Goal: Task Accomplishment & Management: Use online tool/utility

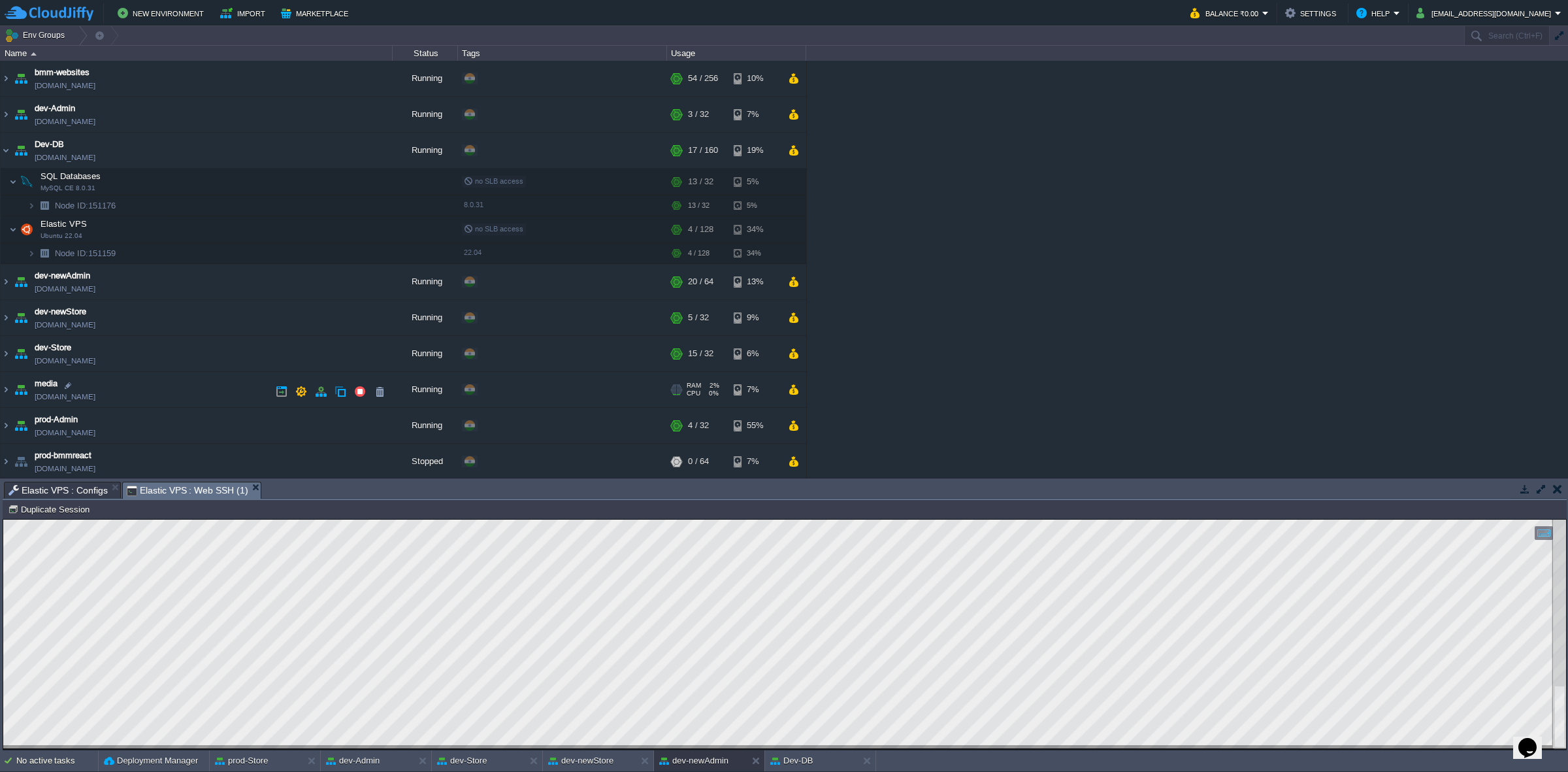
scroll to position [2, 0]
click at [601, 764] on button "dev-newStore" at bounding box center [580, 760] width 65 height 13
click at [602, 760] on button "dev-newStore" at bounding box center [580, 760] width 65 height 13
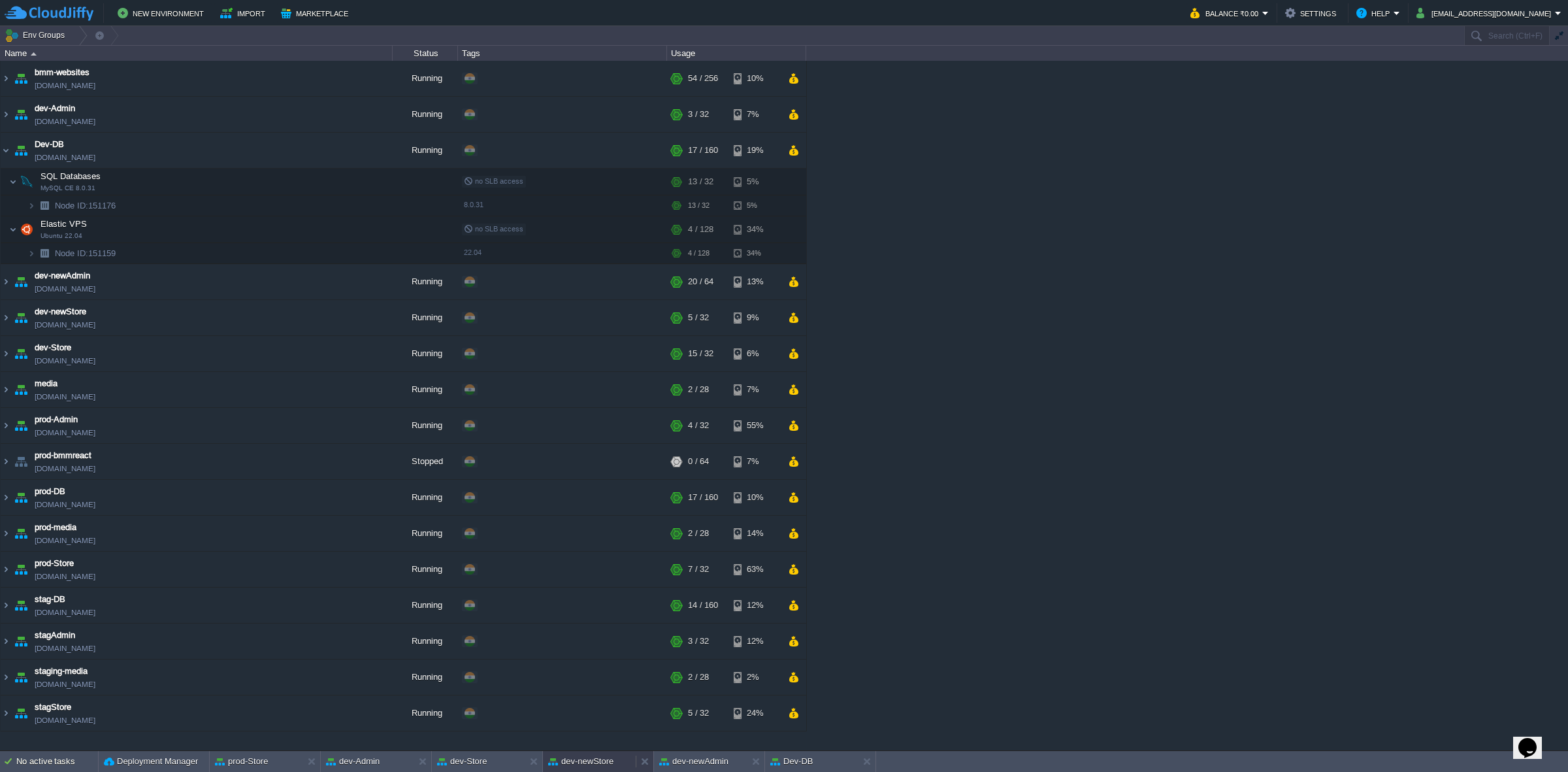
scroll to position [0, 0]
click at [602, 760] on button "dev-newStore" at bounding box center [580, 761] width 65 height 13
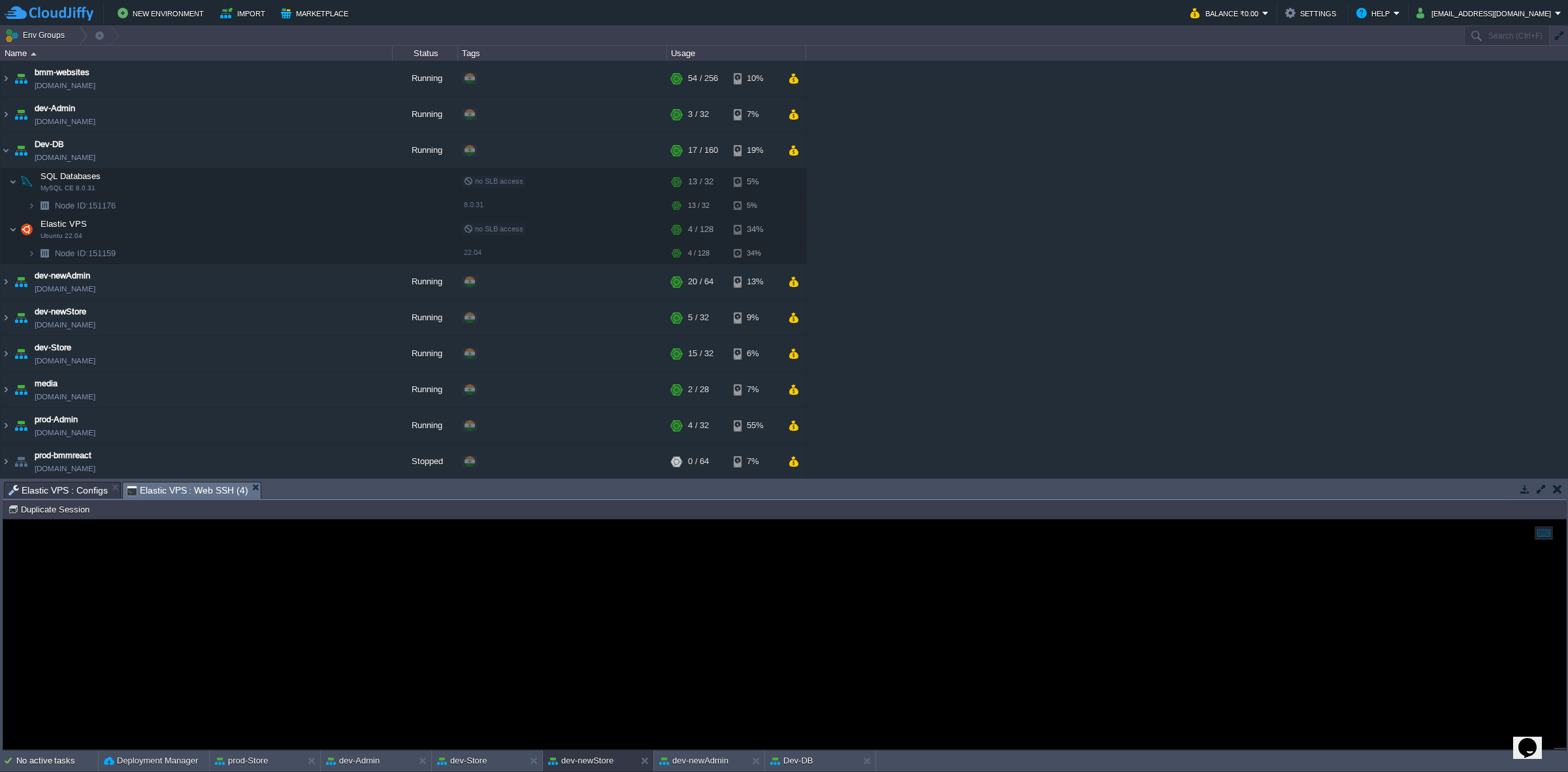
click at [82, 488] on span "Elastic VPS : Configs" at bounding box center [58, 490] width 100 height 16
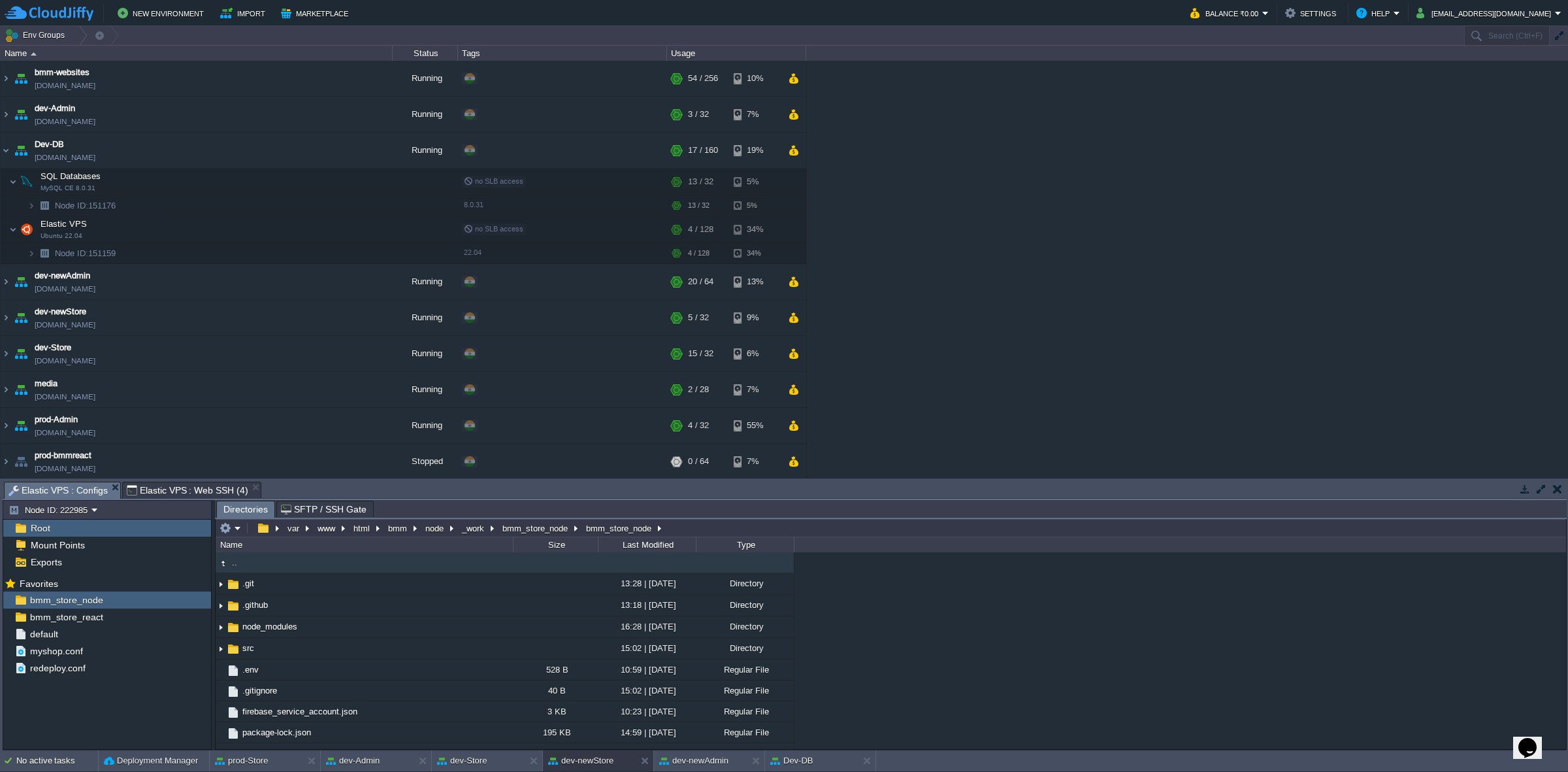
click at [180, 486] on span "Elastic VPS : Web SSH (4)" at bounding box center [187, 490] width 121 height 16
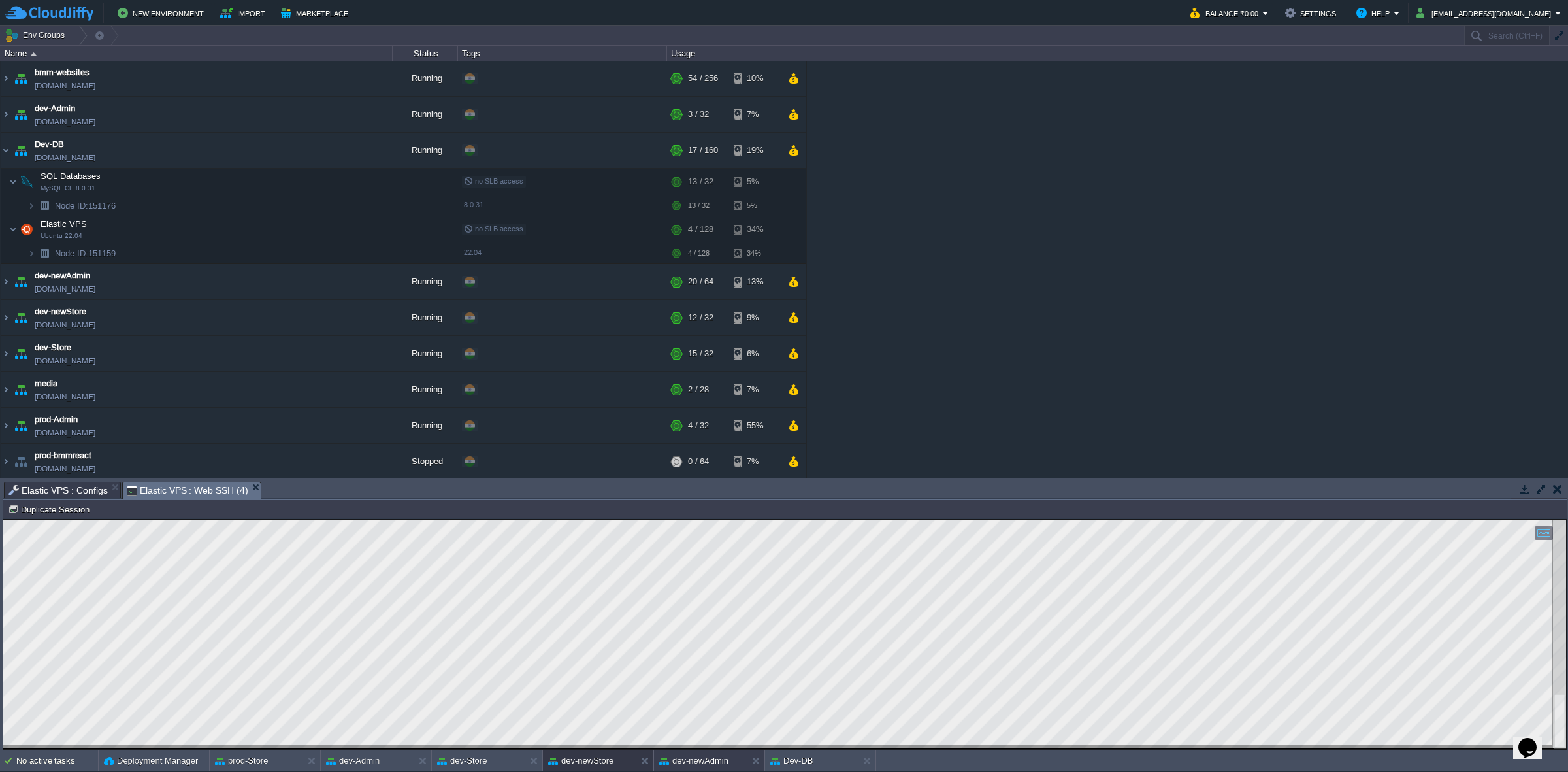
click at [699, 756] on button "dev-newAdmin" at bounding box center [694, 760] width 69 height 13
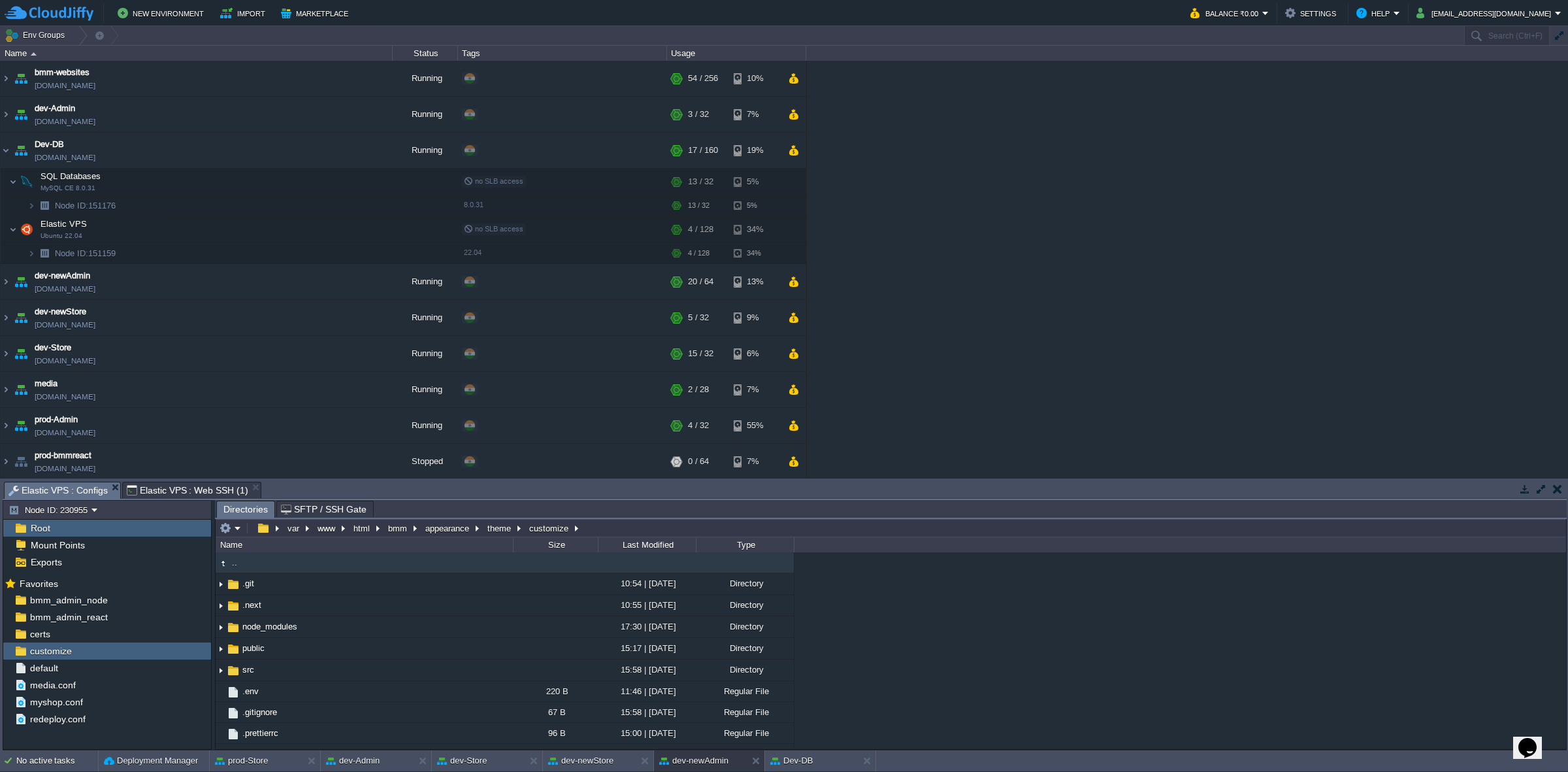
click at [68, 486] on span "Elastic VPS : Configs" at bounding box center [58, 490] width 100 height 16
click at [144, 615] on div "bmm_admin_react" at bounding box center [107, 617] width 208 height 17
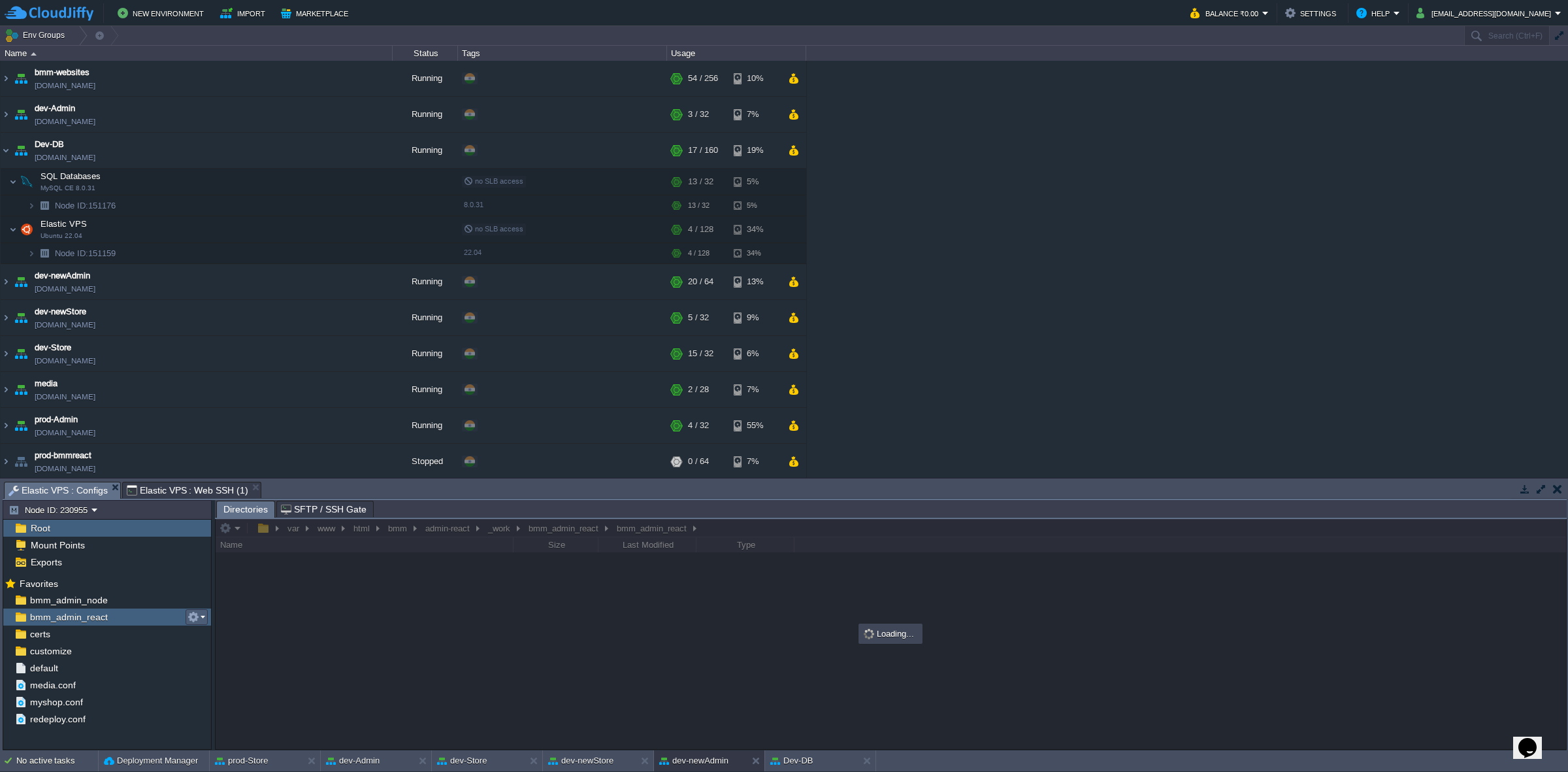
click at [198, 609] on td at bounding box center [196, 617] width 22 height 16
click at [232, 631] on span "Copy Path" at bounding box center [226, 635] width 40 height 10
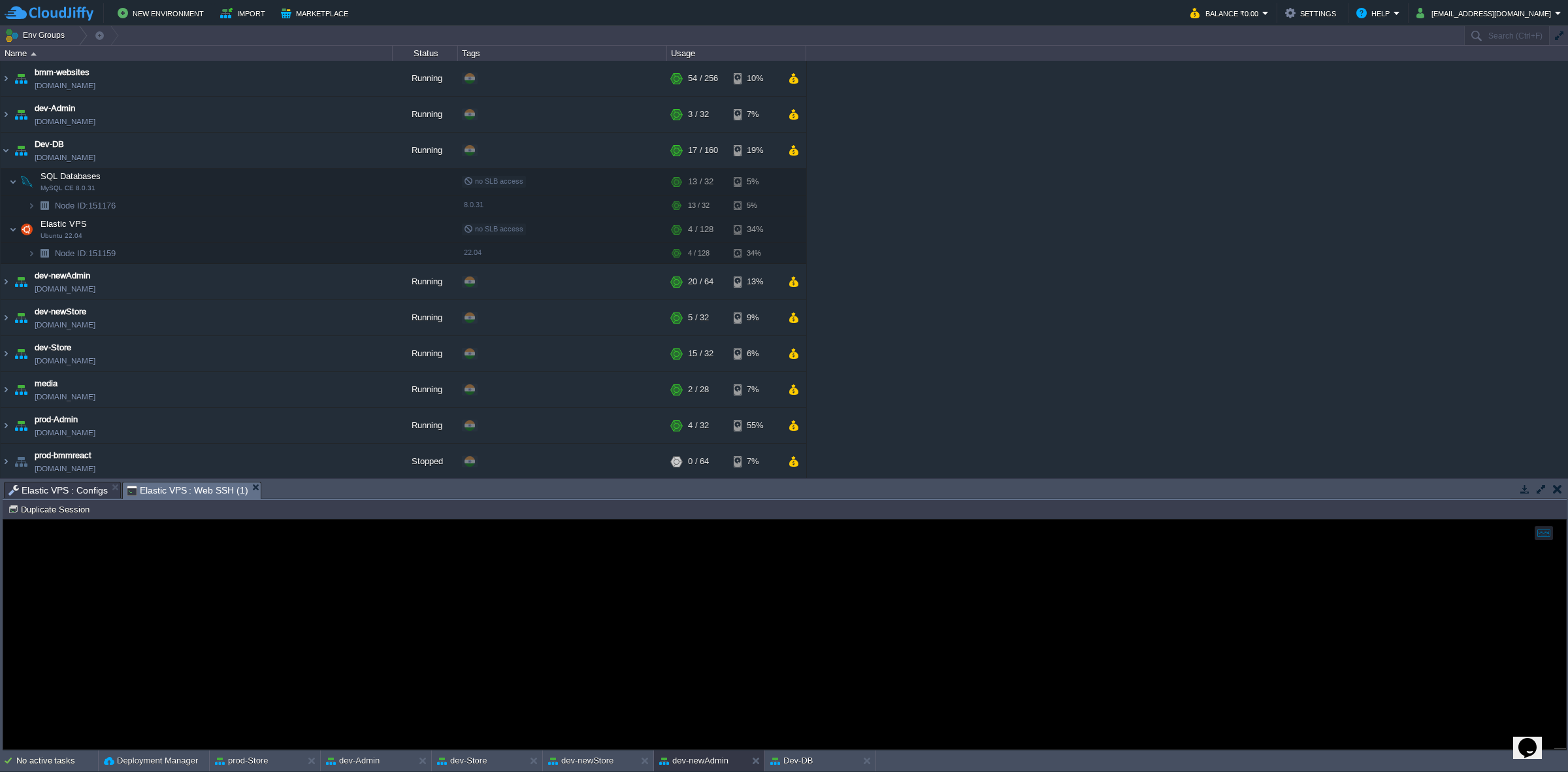
click at [190, 492] on span "Elastic VPS : Web SSH (1)" at bounding box center [187, 490] width 121 height 16
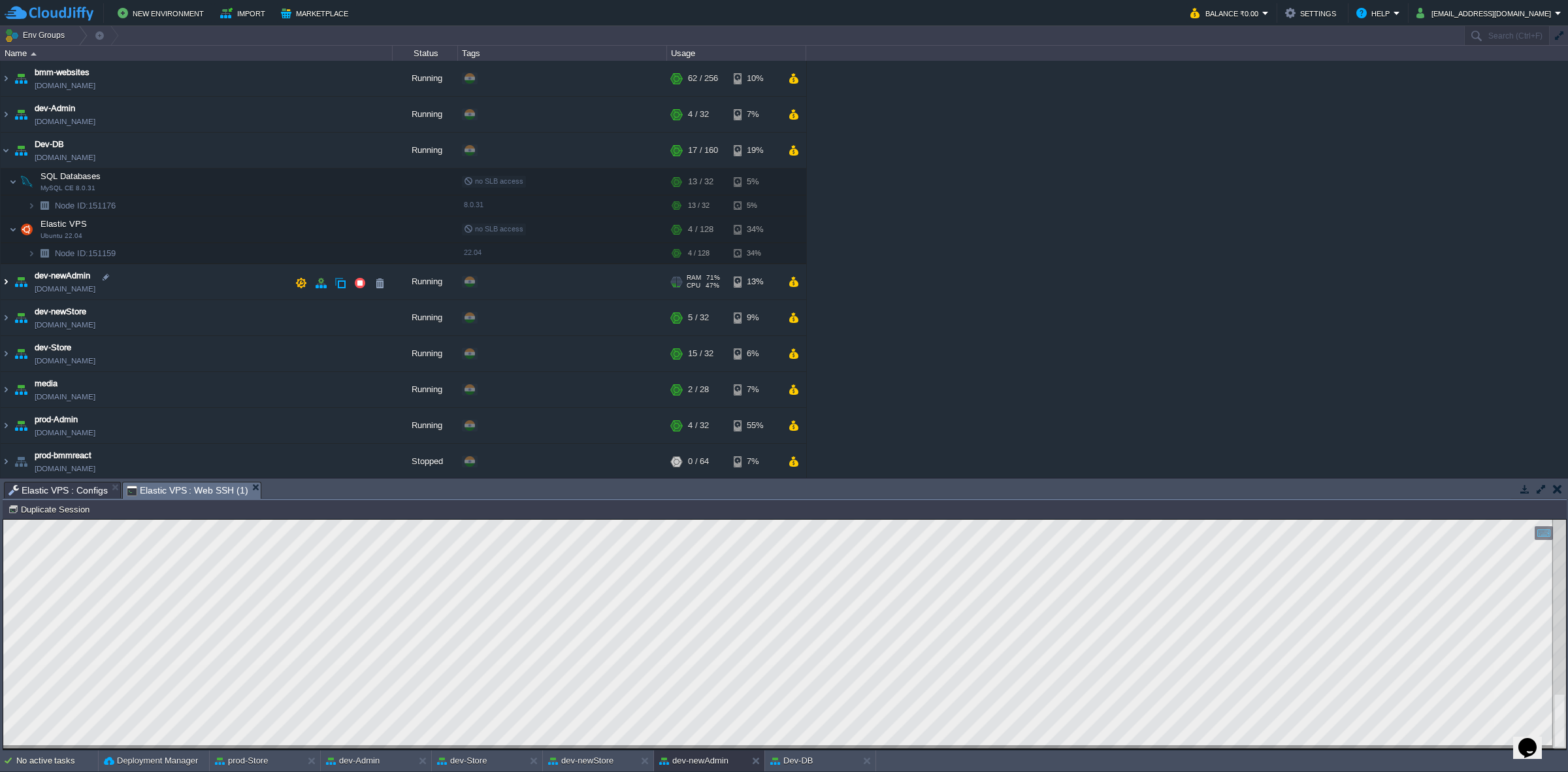
click at [10, 280] on img at bounding box center [6, 281] width 10 height 35
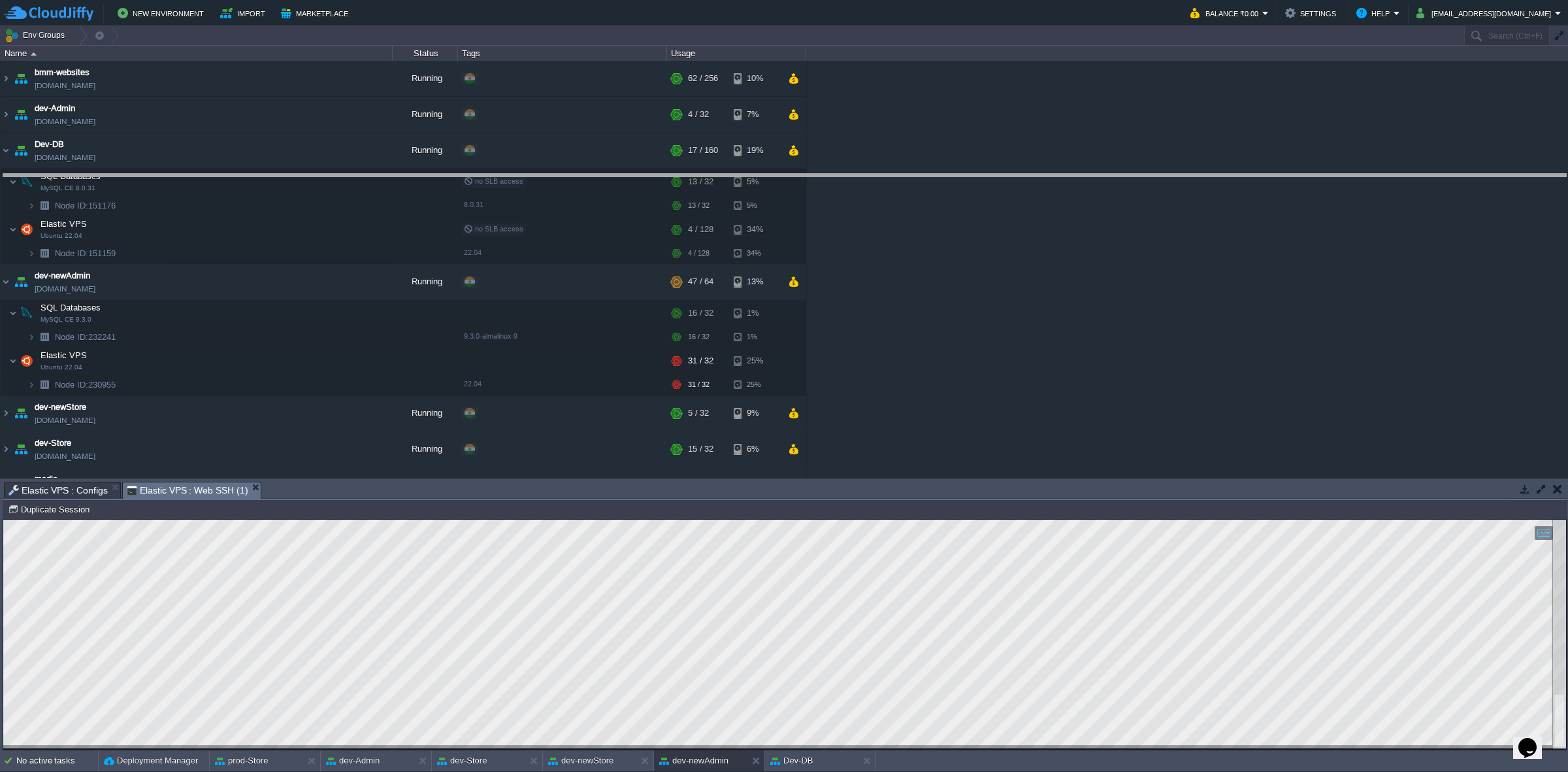
drag, startPoint x: 528, startPoint y: 492, endPoint x: 541, endPoint y: 183, distance: 309.3
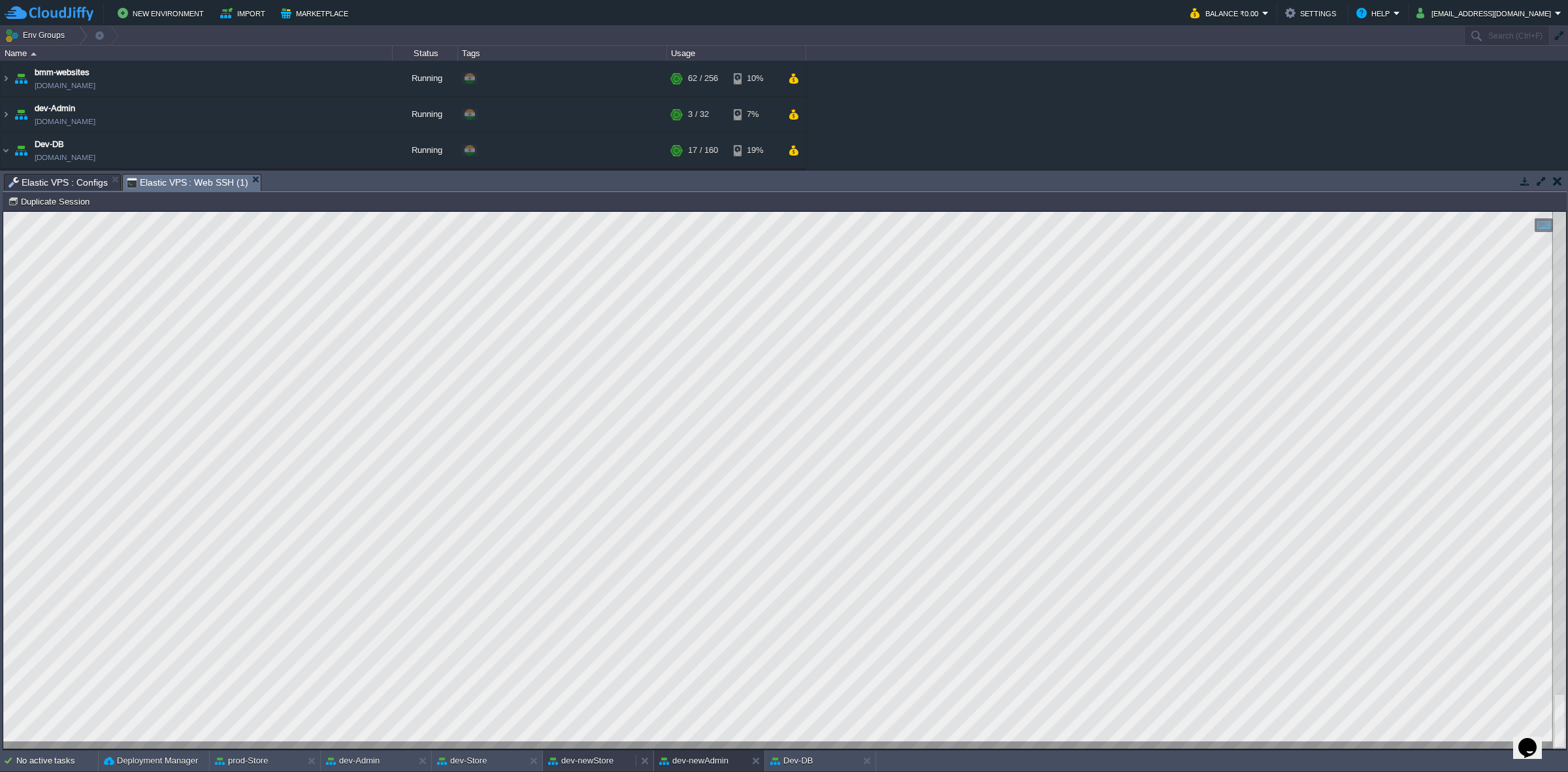
click at [603, 762] on button "dev-newStore" at bounding box center [580, 760] width 65 height 13
click at [704, 756] on button "dev-newAdmin" at bounding box center [694, 760] width 69 height 13
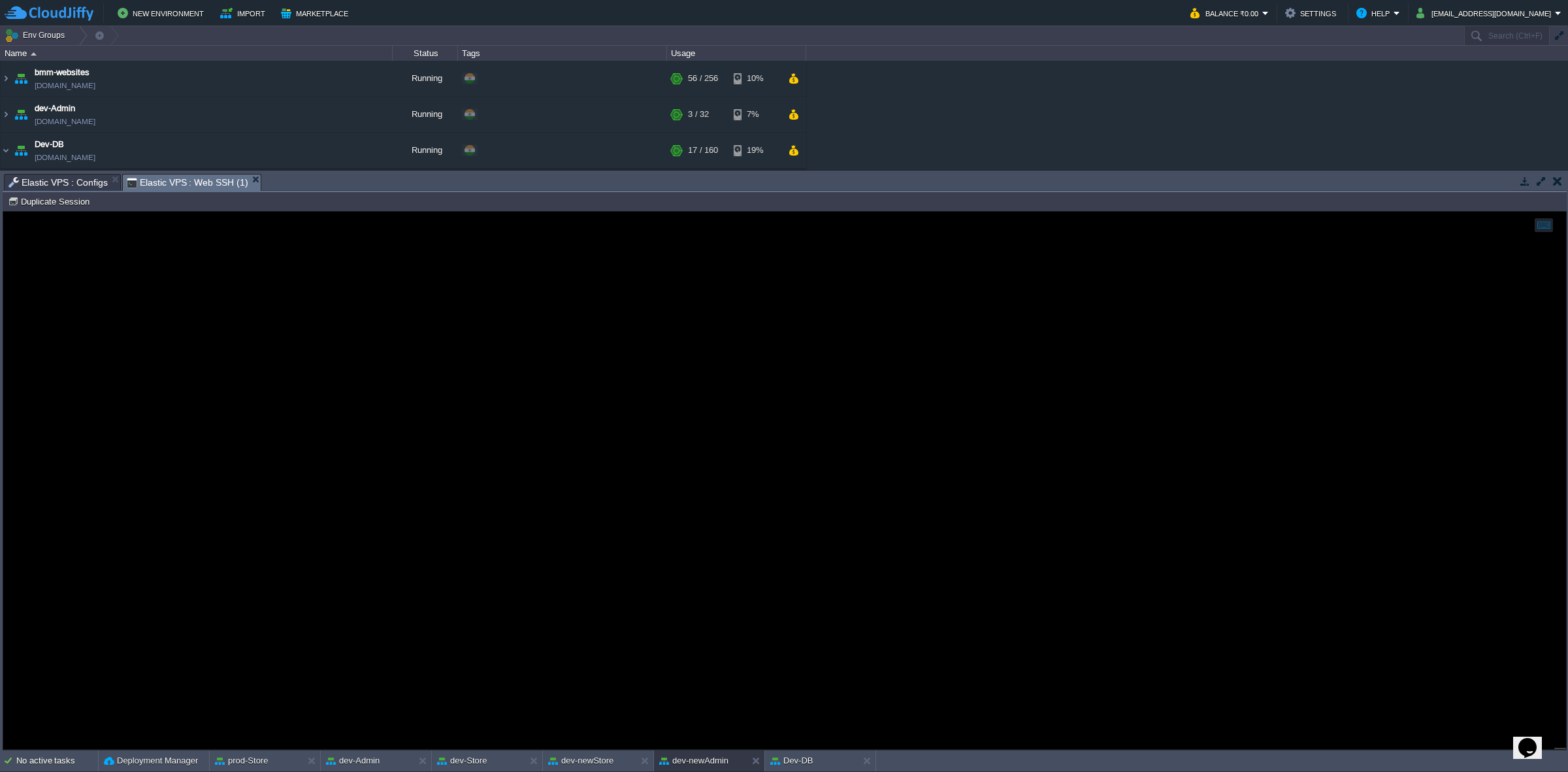
click at [60, 180] on span "Elastic VPS : Configs" at bounding box center [58, 183] width 100 height 16
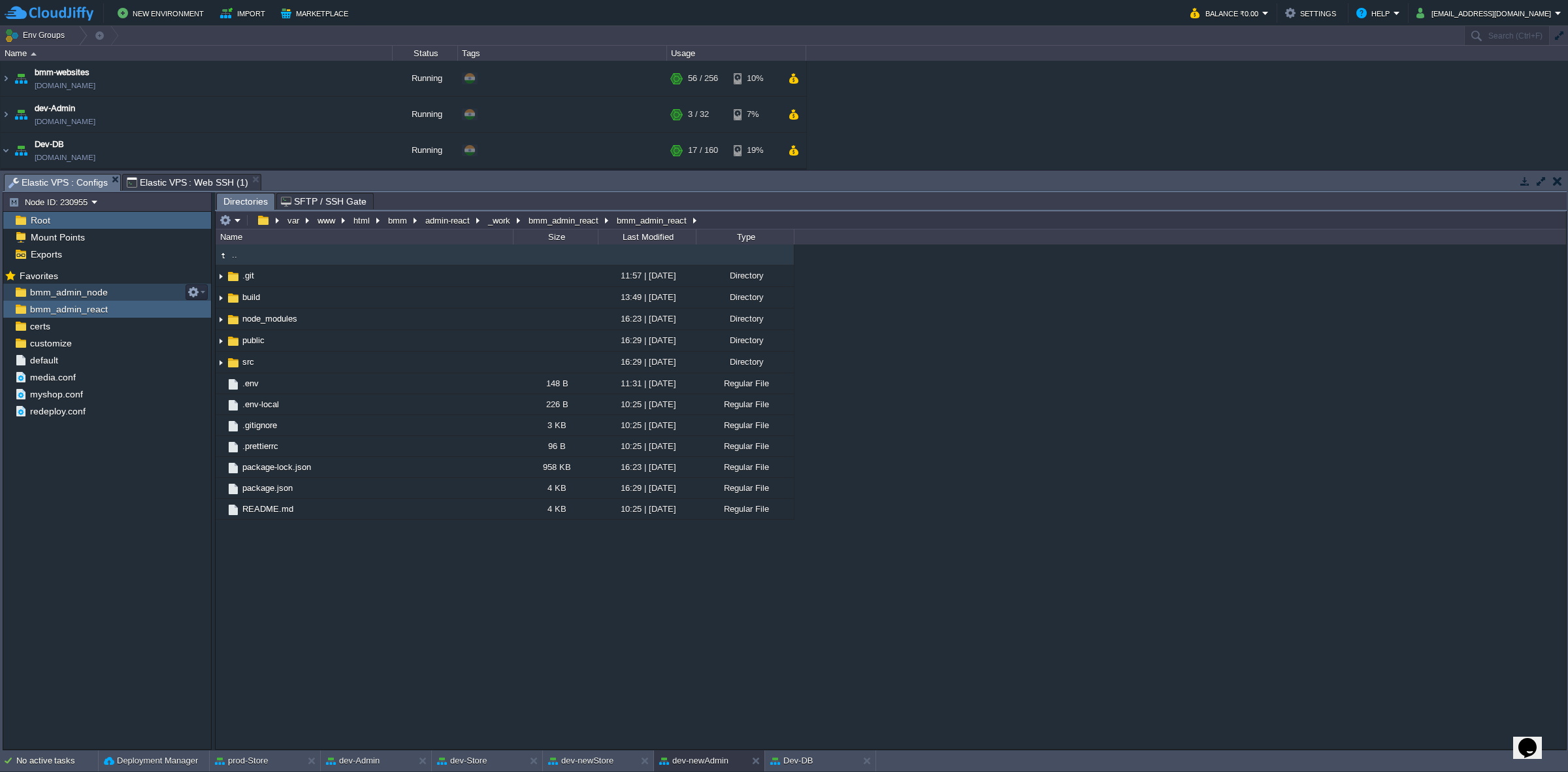
click at [76, 294] on span "bmm_admin_node" at bounding box center [68, 293] width 82 height 12
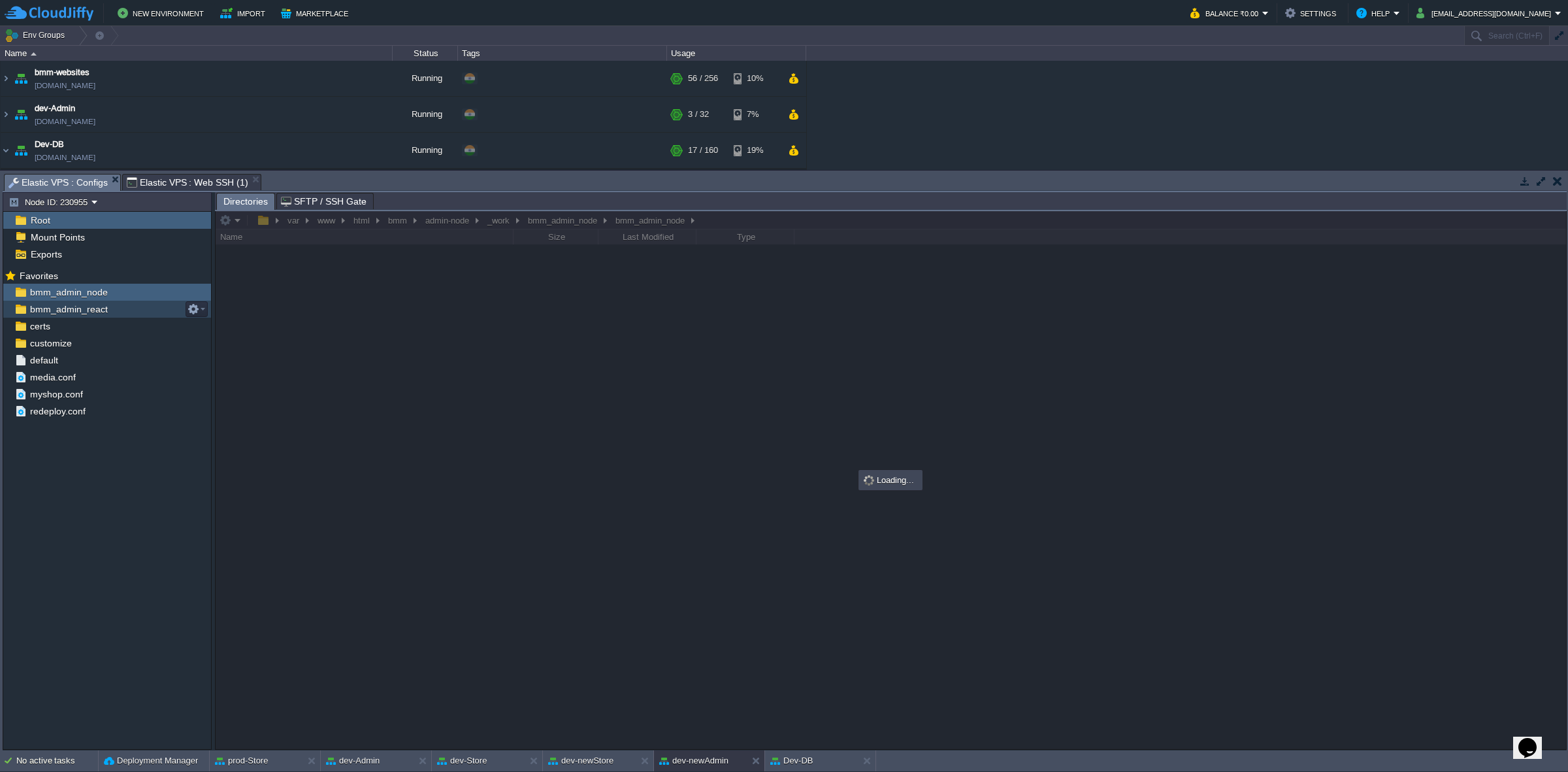
click at [119, 309] on div "bmm_admin_react" at bounding box center [107, 309] width 208 height 17
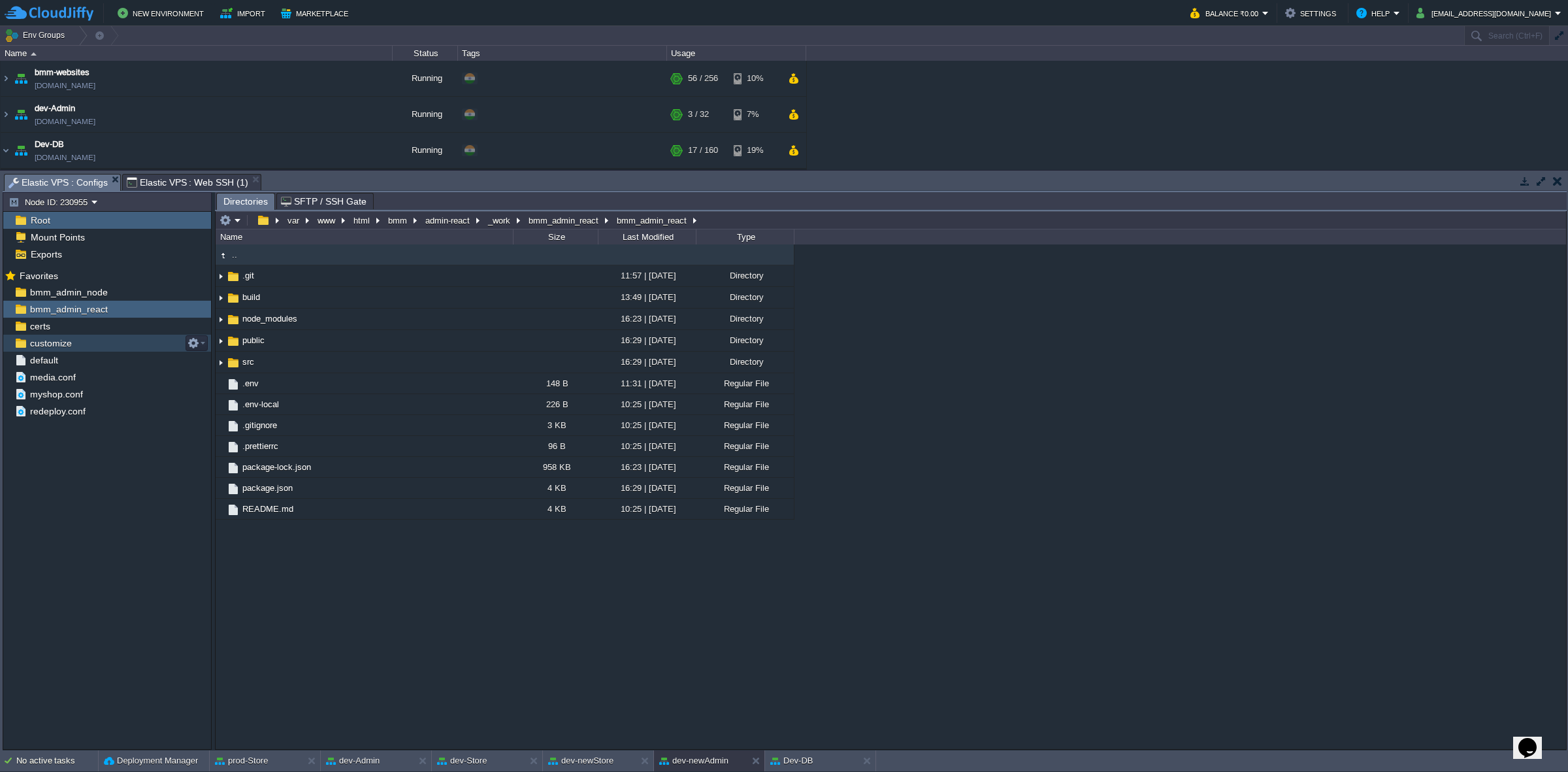
click at [100, 345] on div "customize" at bounding box center [107, 344] width 208 height 17
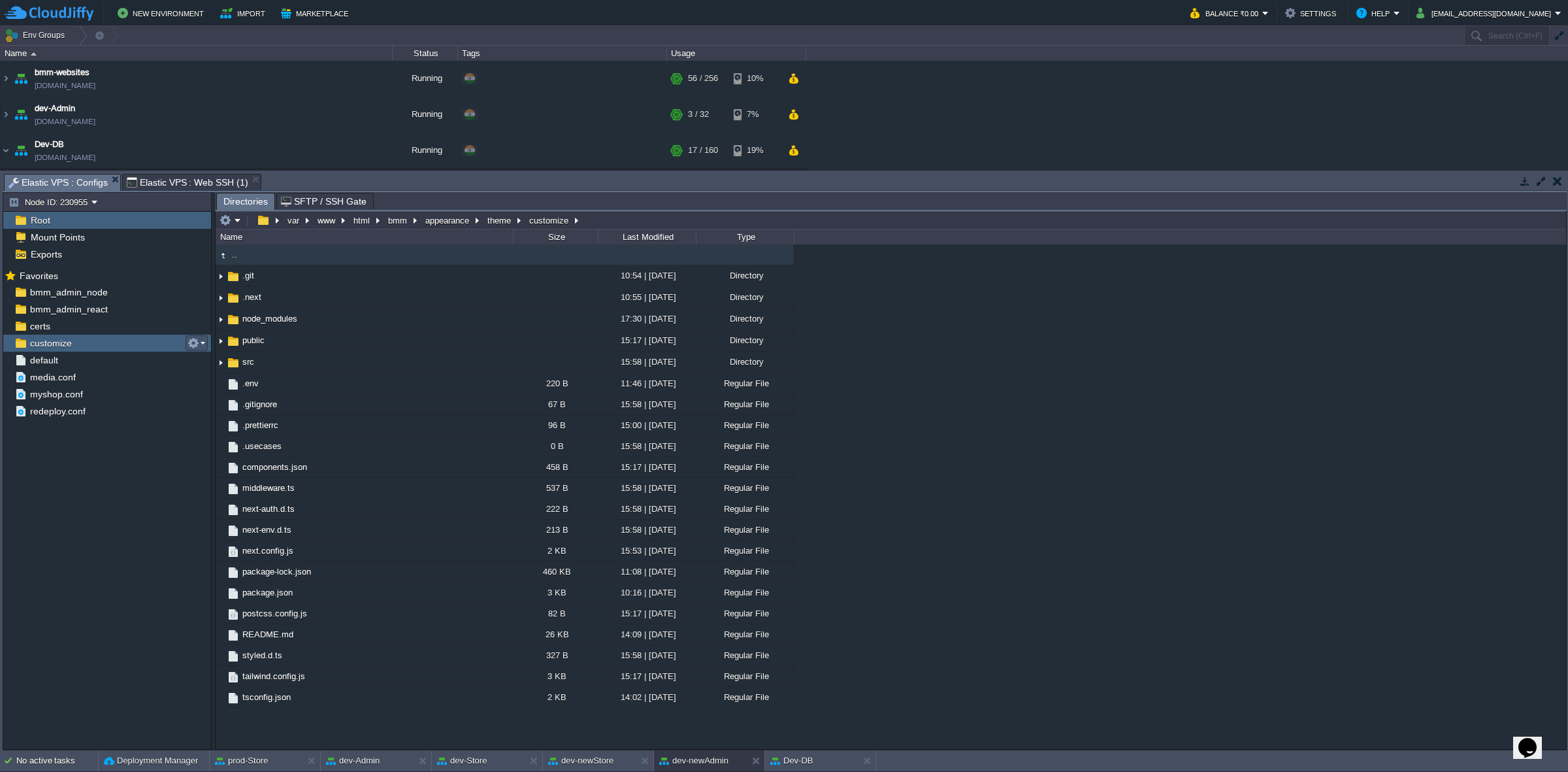
click at [193, 349] on button "button" at bounding box center [194, 344] width 12 height 12
click at [235, 361] on span "Copy Path" at bounding box center [226, 361] width 40 height 10
type textarea "/var/www/html/bmm/appearance/theme/customize"
click at [201, 182] on span "Elastic VPS : Web SSH (1)" at bounding box center [187, 183] width 121 height 16
